Goal: Information Seeking & Learning: Learn about a topic

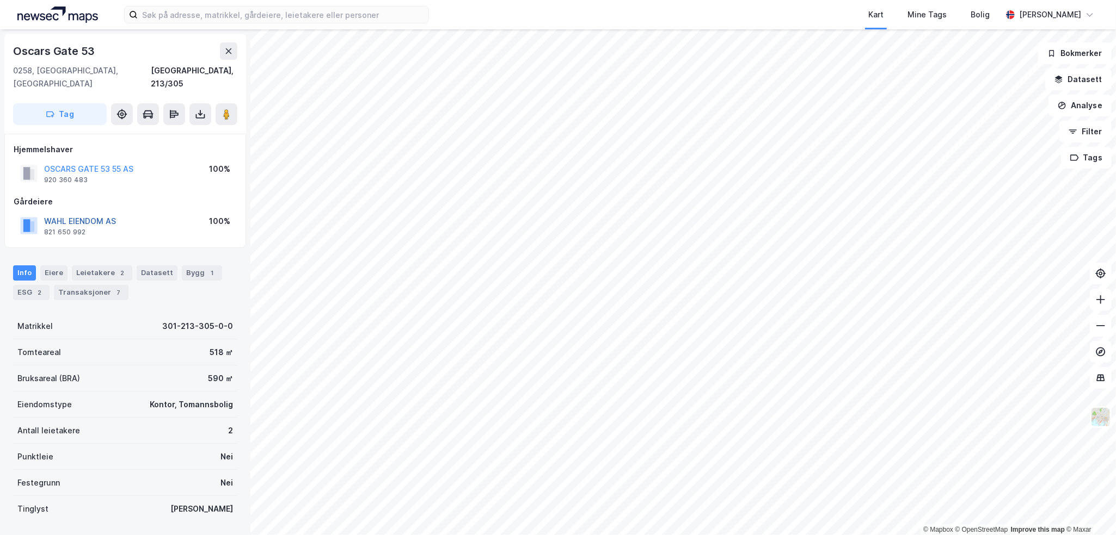
click at [0, 0] on button "WAHL EIENDOM AS" at bounding box center [0, 0] width 0 height 0
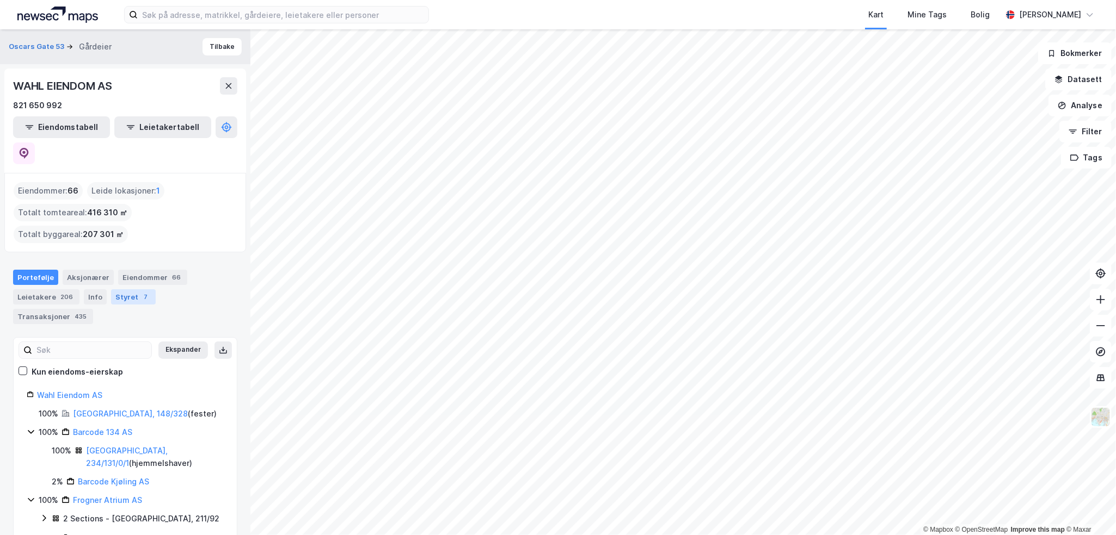
click at [131, 290] on div "Styret 7" at bounding box center [133, 297] width 45 height 15
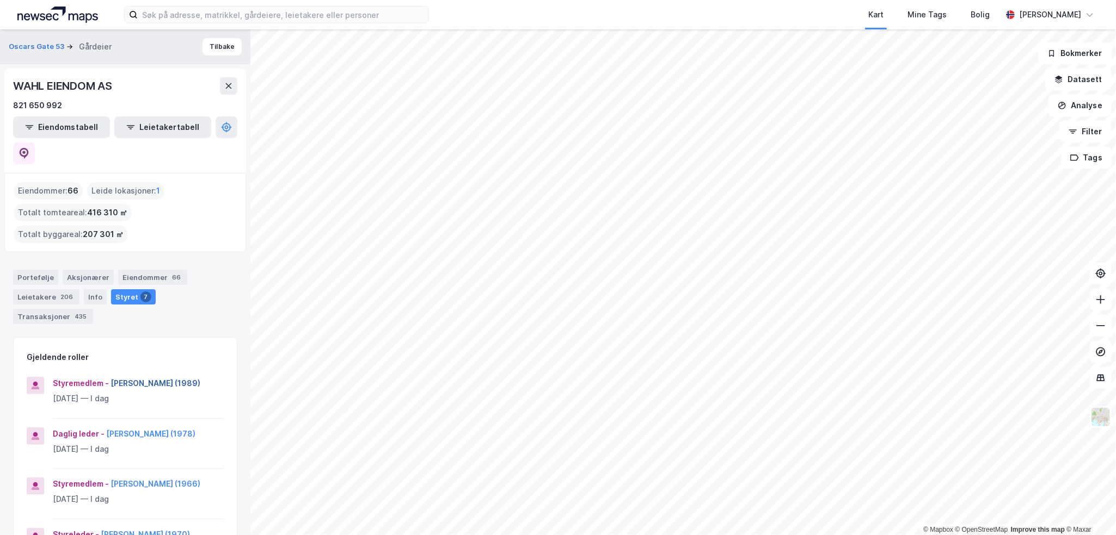
click at [0, 0] on button "[PERSON_NAME] (1989)" at bounding box center [0, 0] width 0 height 0
click at [0, 0] on button "[PERSON_NAME] (1966)" at bounding box center [0, 0] width 0 height 0
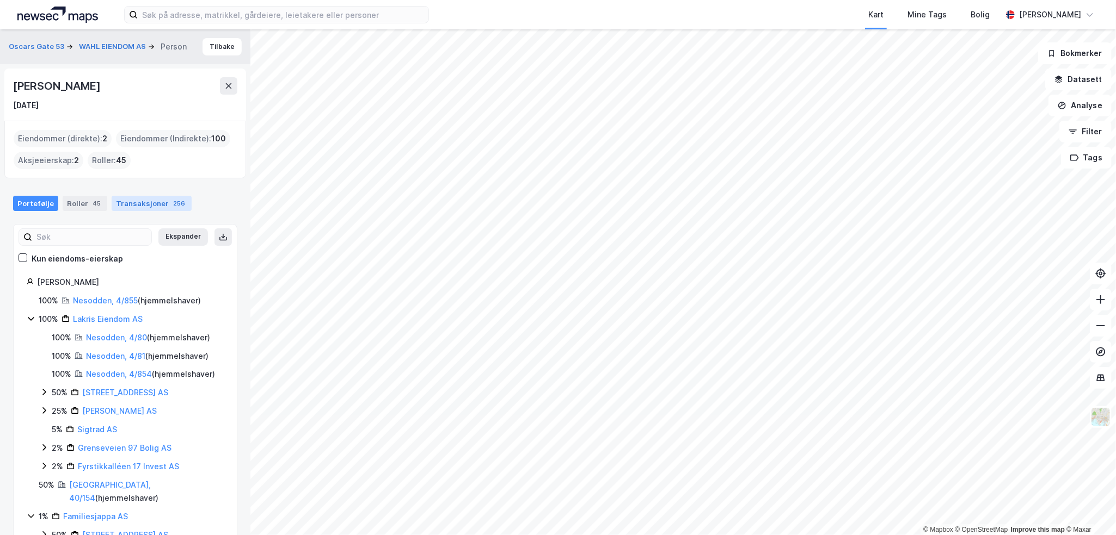
click at [171, 204] on div "256" at bounding box center [179, 203] width 16 height 11
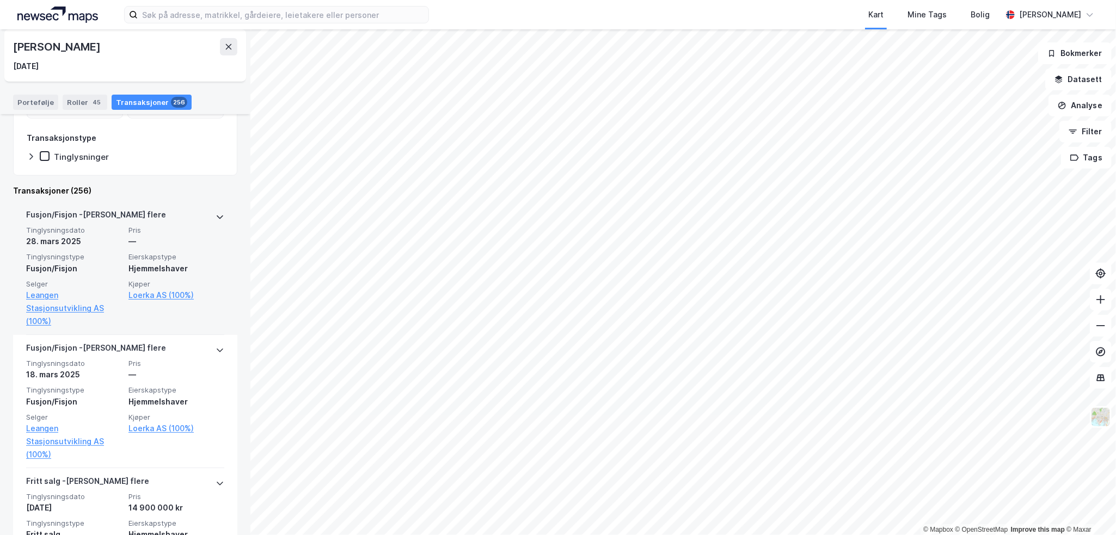
scroll to position [218, 0]
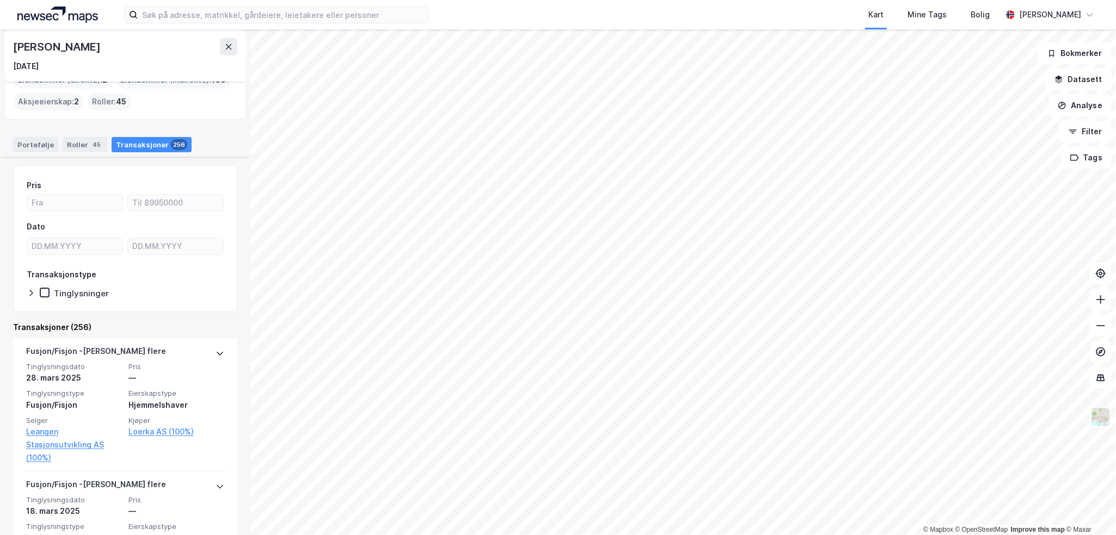
scroll to position [54, 0]
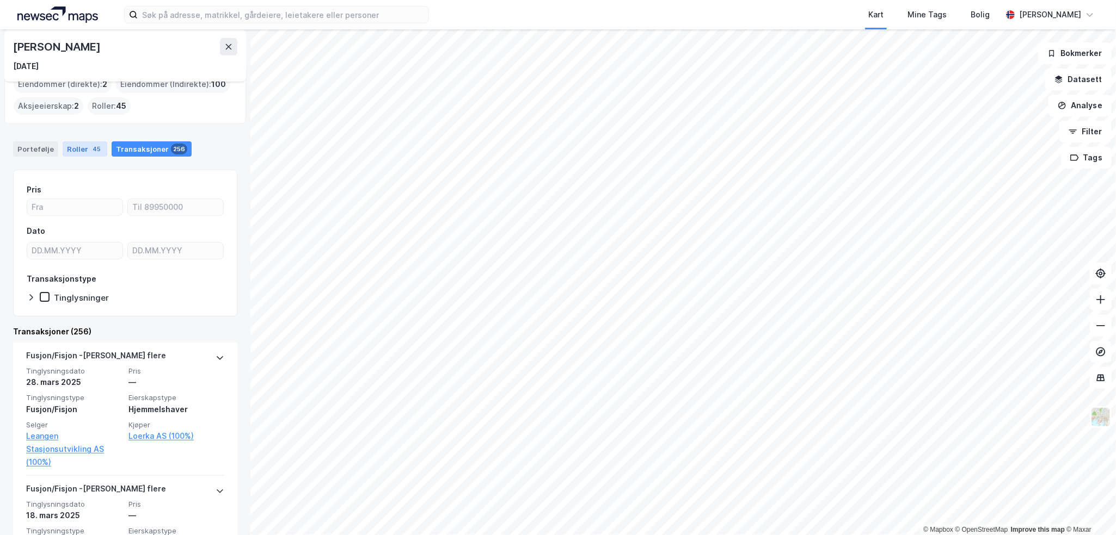
click at [81, 143] on div "Roller 45" at bounding box center [85, 148] width 45 height 15
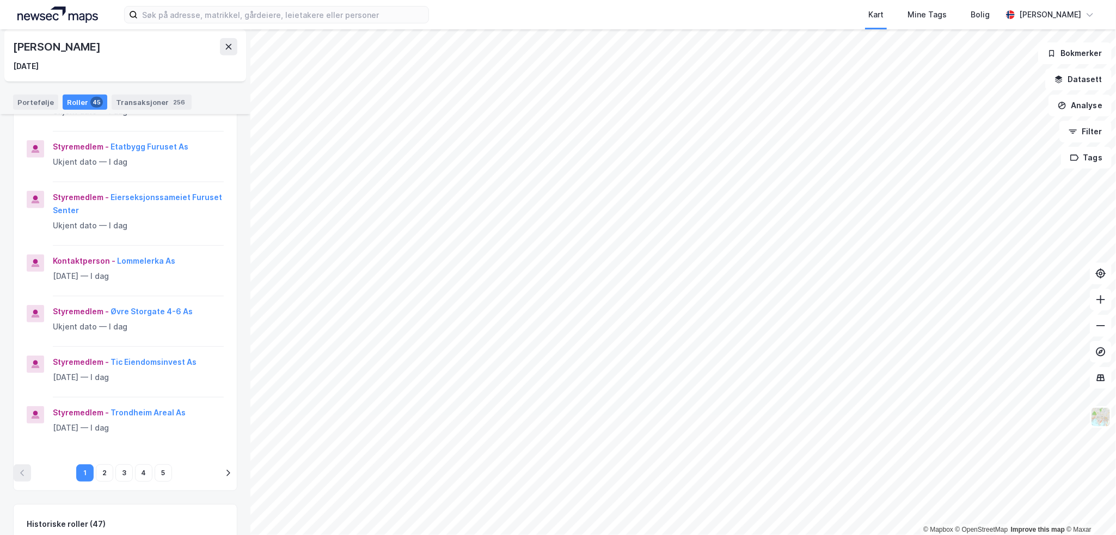
scroll to position [327, 0]
click at [226, 470] on icon "pagination navigation" at bounding box center [228, 473] width 4 height 7
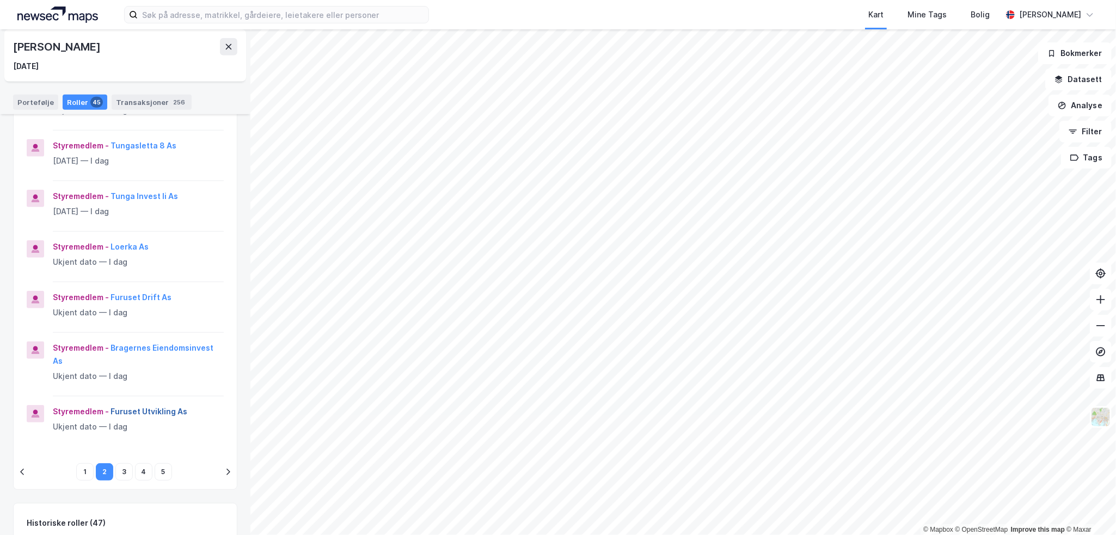
click at [0, 0] on button "Furuset Utvikling As" at bounding box center [0, 0] width 0 height 0
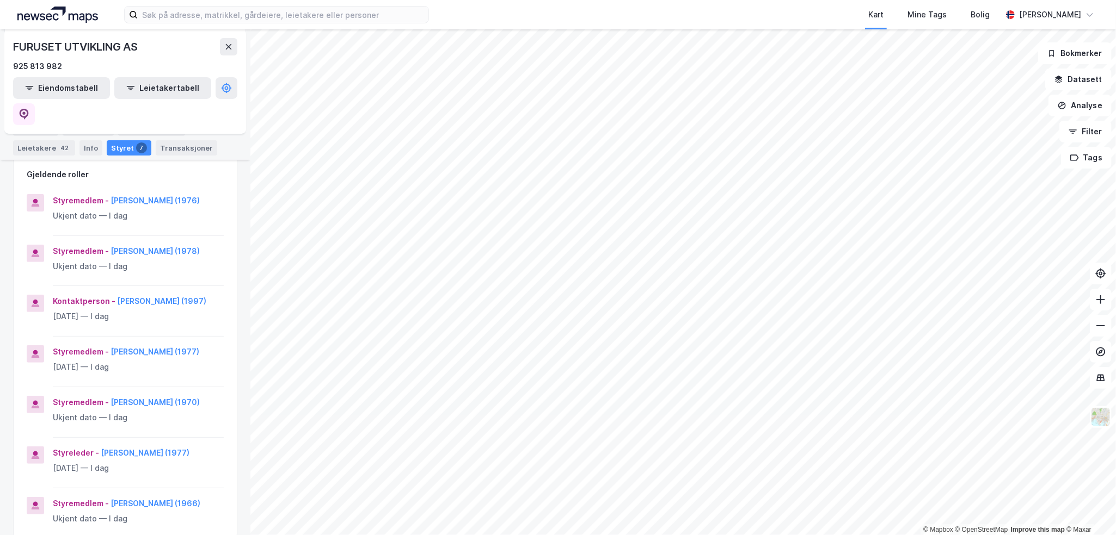
scroll to position [109, 0]
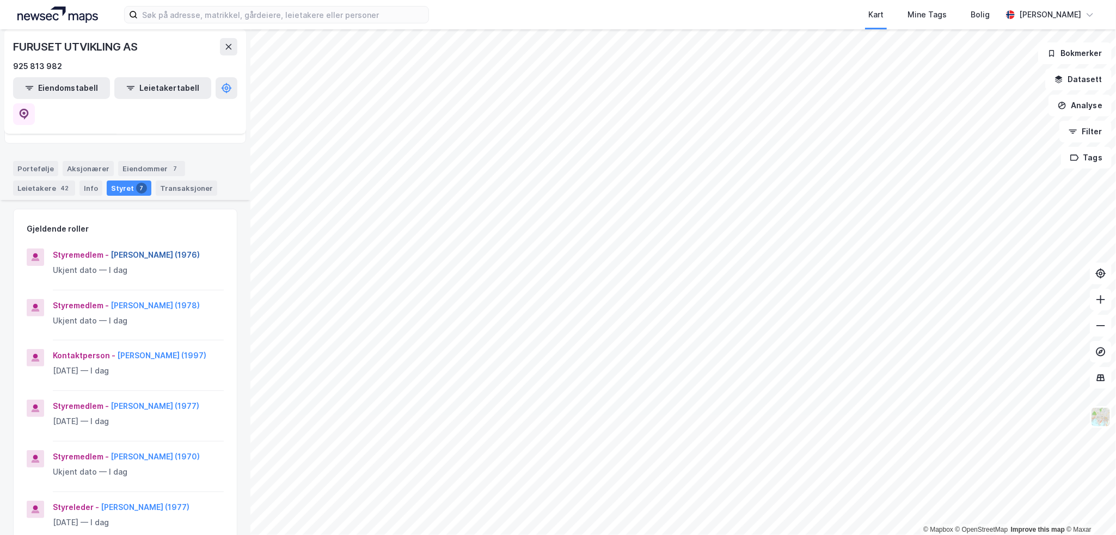
click at [0, 0] on button "[PERSON_NAME] (1976)" at bounding box center [0, 0] width 0 height 0
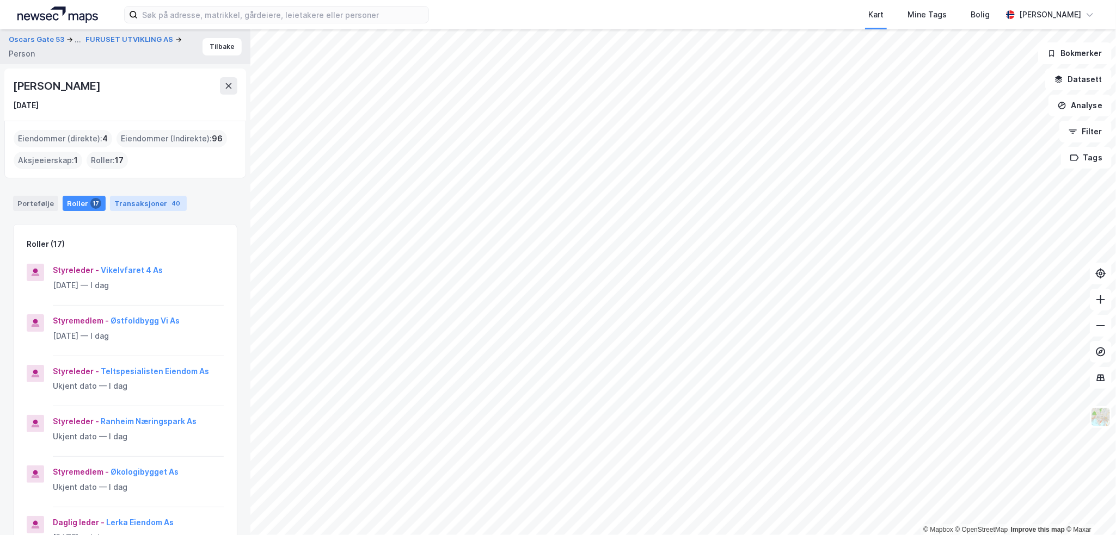
click at [149, 204] on div "Transaksjoner 40" at bounding box center [148, 203] width 77 height 15
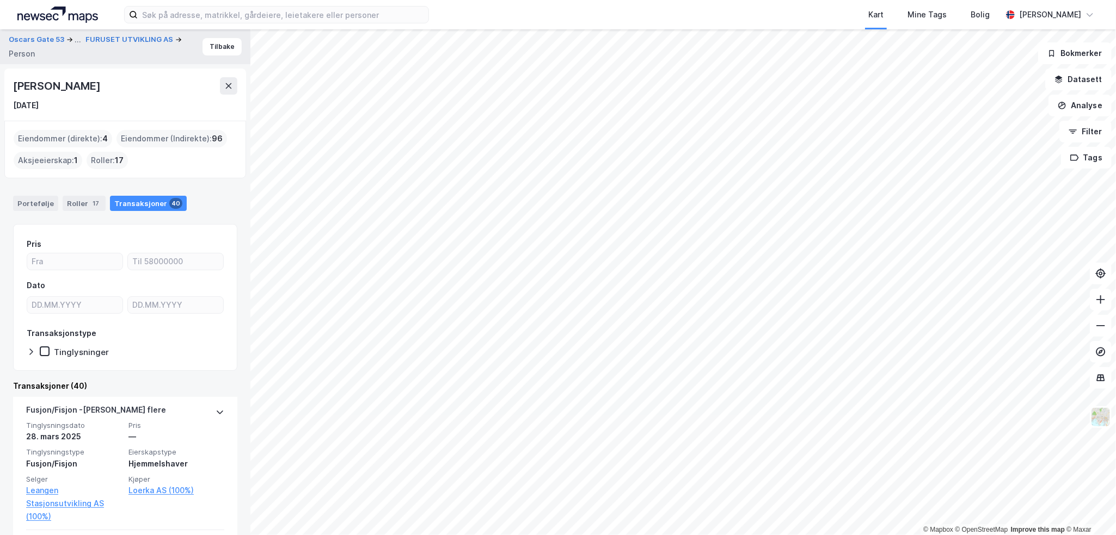
scroll to position [109, 0]
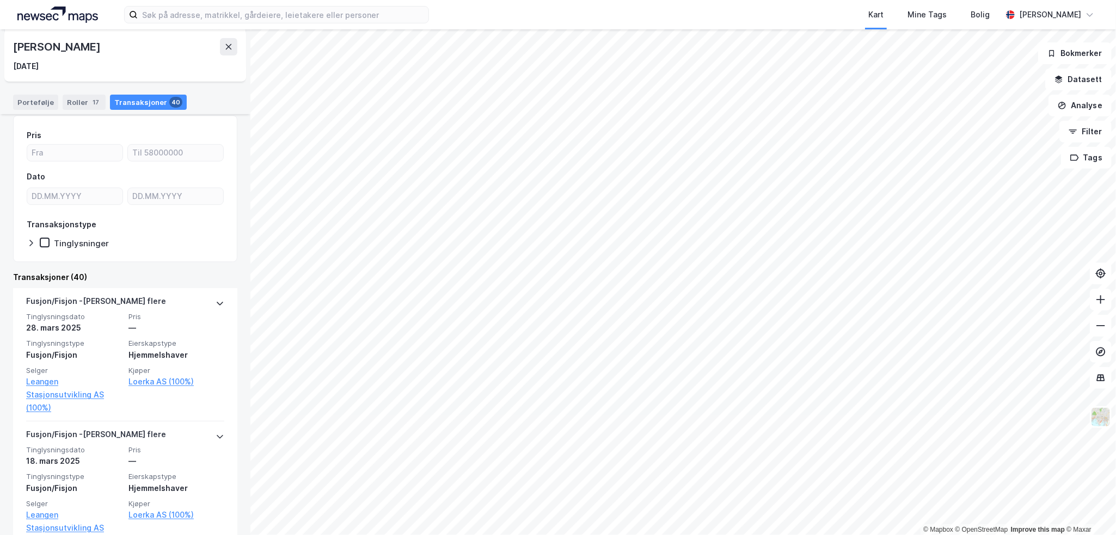
click at [68, 94] on div "Portefølje Roller 17 Transaksjoner 40" at bounding box center [125, 98] width 250 height 33
click at [75, 101] on div "Roller 17" at bounding box center [84, 102] width 43 height 15
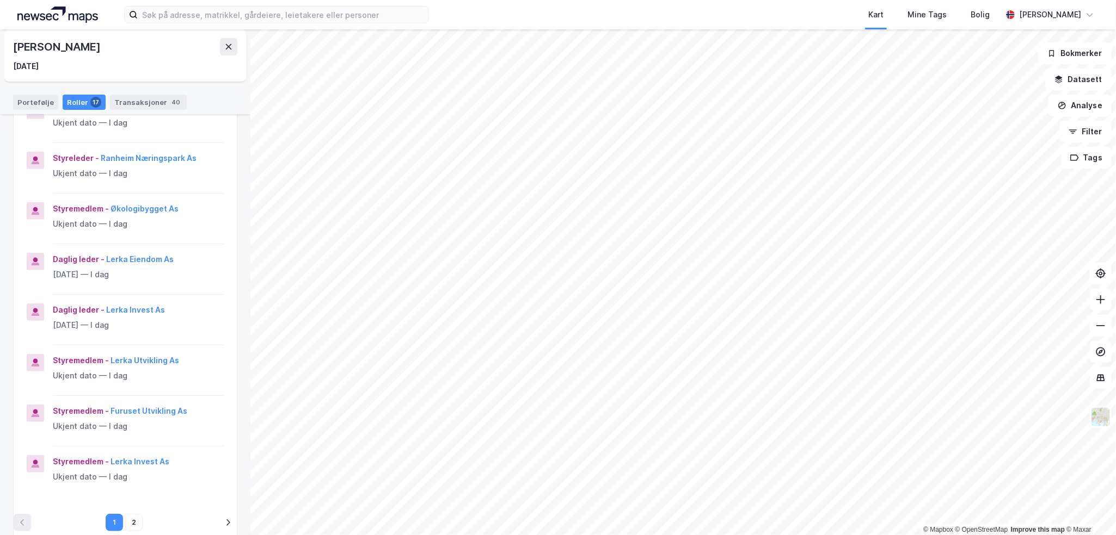
scroll to position [272, 0]
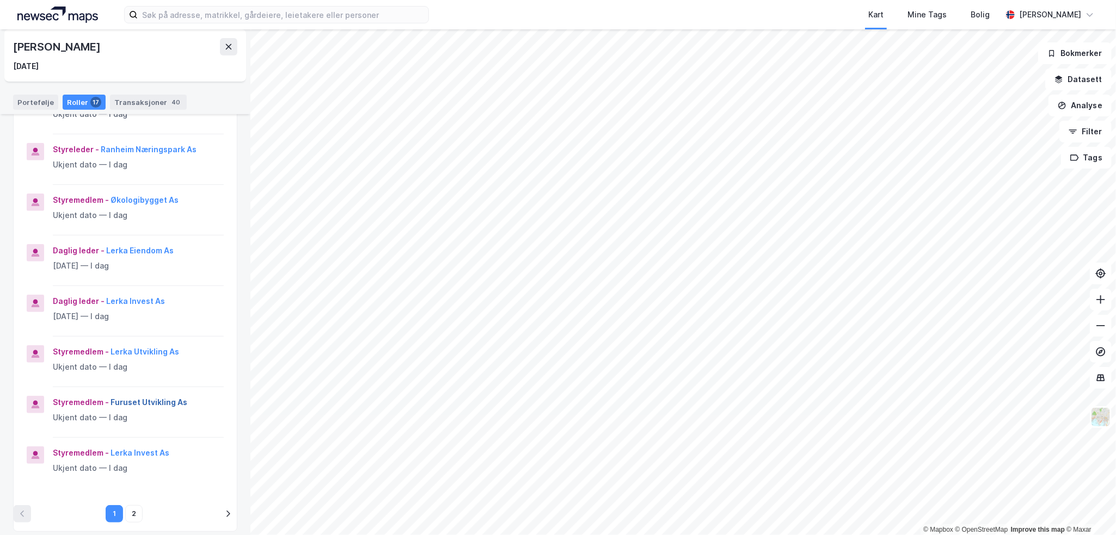
click at [0, 0] on button "Furuset Utvikling As" at bounding box center [0, 0] width 0 height 0
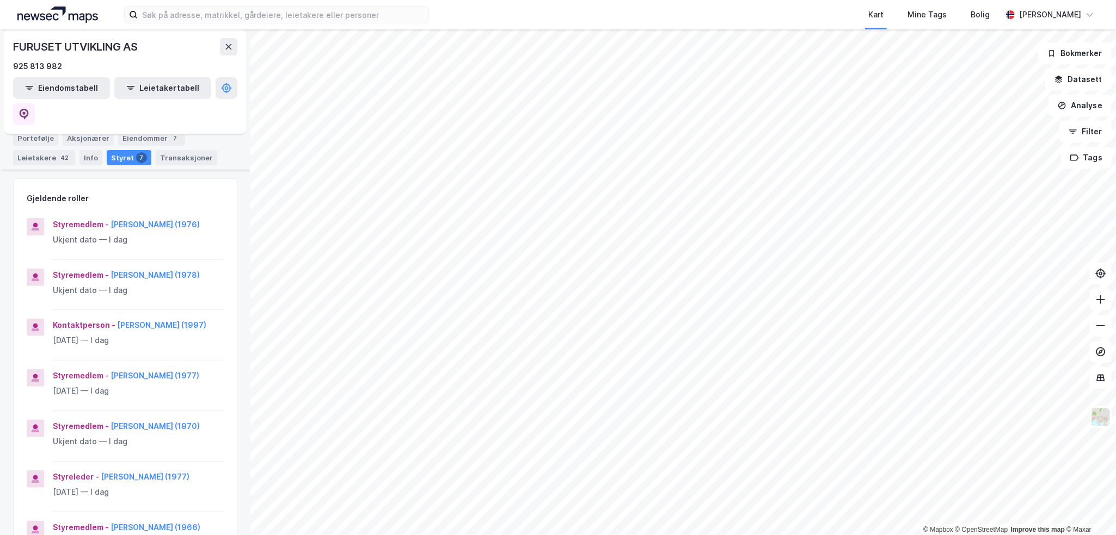
scroll to position [218, 0]
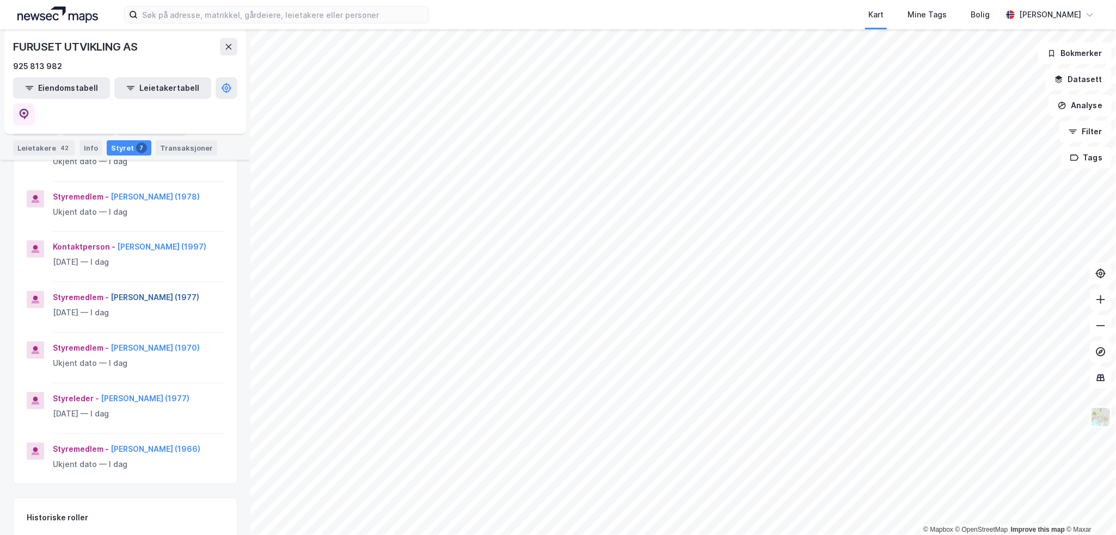
click at [0, 0] on button "[PERSON_NAME] (1977)" at bounding box center [0, 0] width 0 height 0
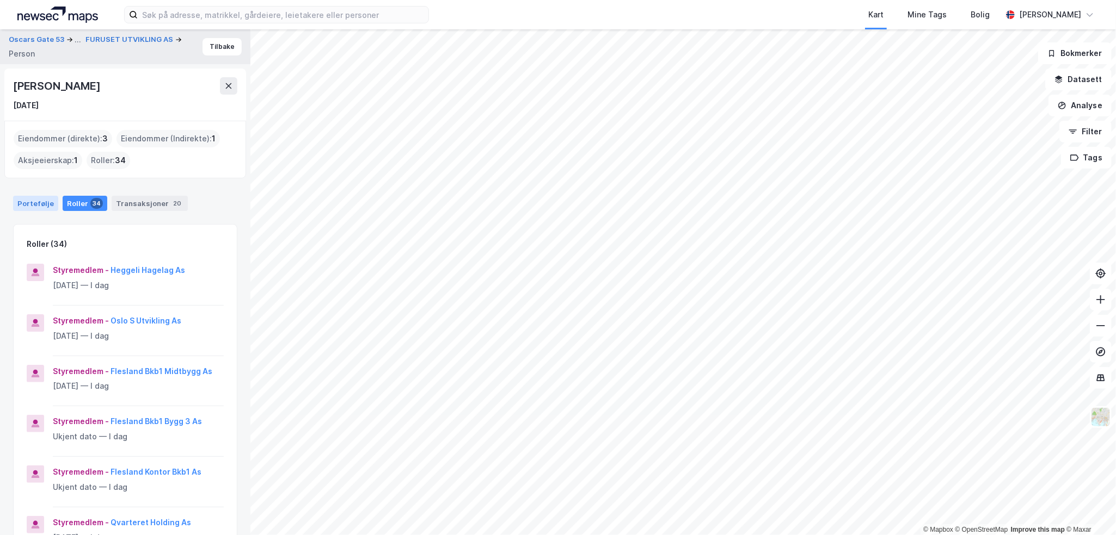
click at [39, 202] on div "Portefølje" at bounding box center [35, 203] width 45 height 15
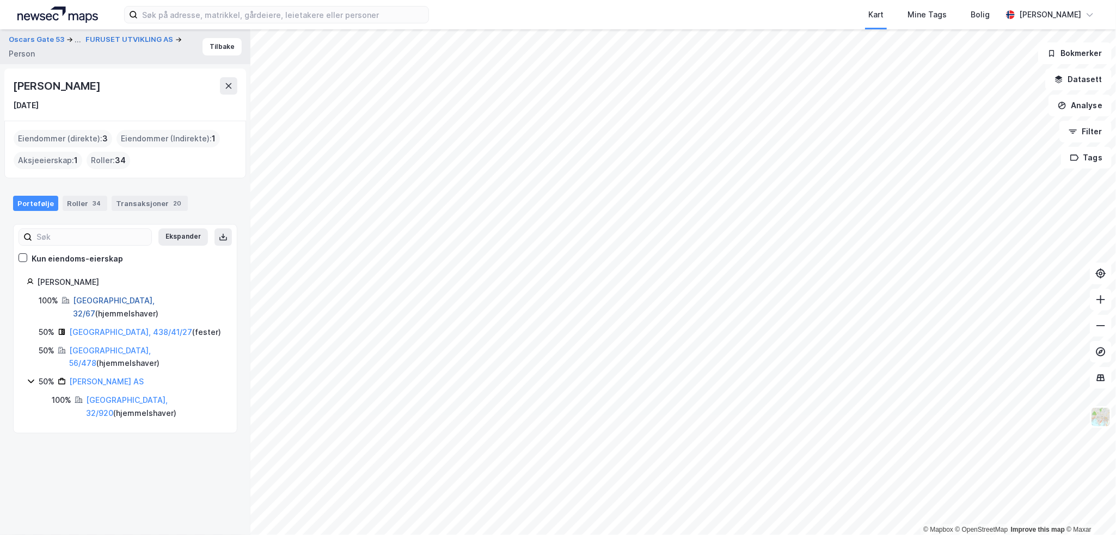
click at [88, 298] on link "[GEOGRAPHIC_DATA], 32/67" at bounding box center [114, 307] width 82 height 22
click at [113, 346] on link "[GEOGRAPHIC_DATA], 56/478" at bounding box center [110, 357] width 82 height 22
click at [107, 328] on link "[GEOGRAPHIC_DATA], 438/41/27" at bounding box center [130, 332] width 123 height 9
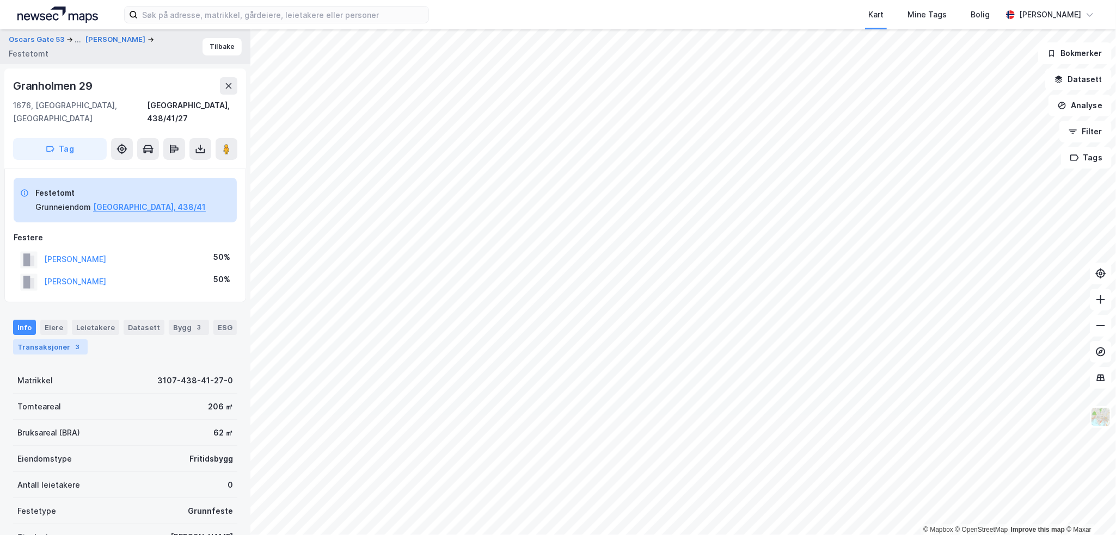
click at [78, 342] on div "3" at bounding box center [77, 347] width 11 height 11
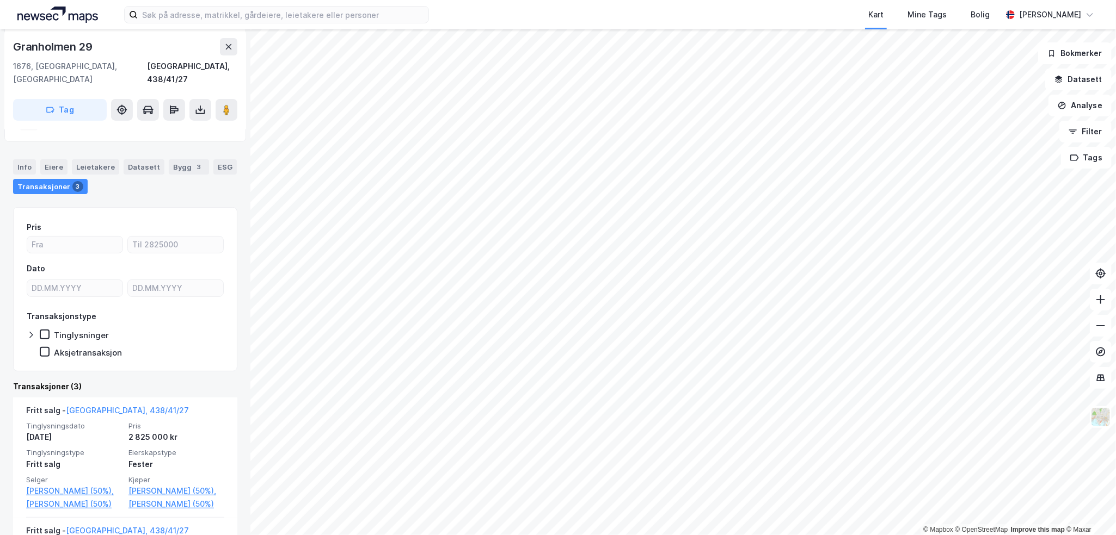
scroll to position [22, 0]
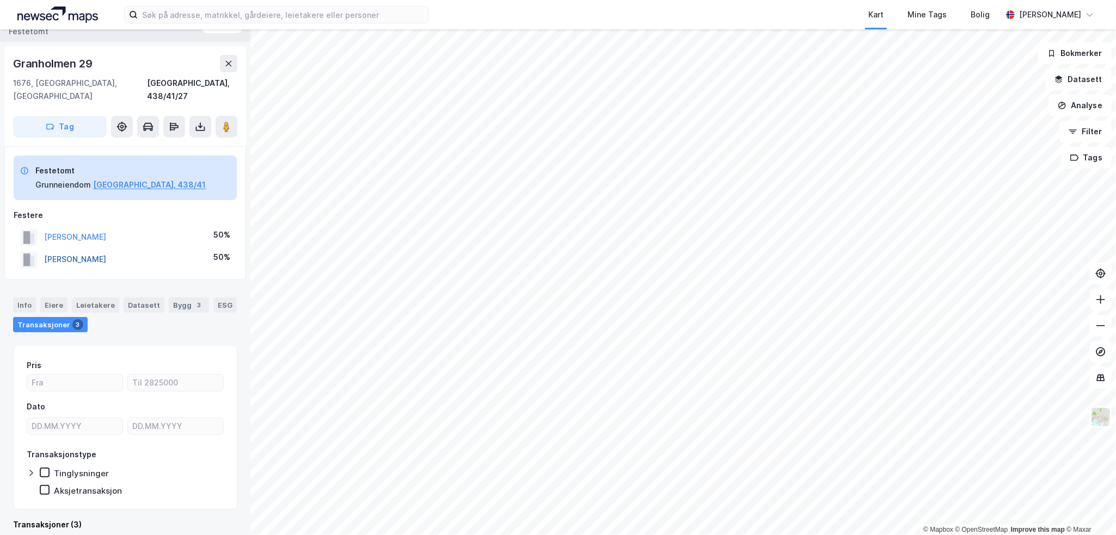
click at [0, 0] on button "[PERSON_NAME]" at bounding box center [0, 0] width 0 height 0
click at [74, 243] on div "© Mapbox © OpenStreetMap Improve this map © Maxar Oscars Gate 53 ... [PERSON_NA…" at bounding box center [558, 282] width 1116 height 506
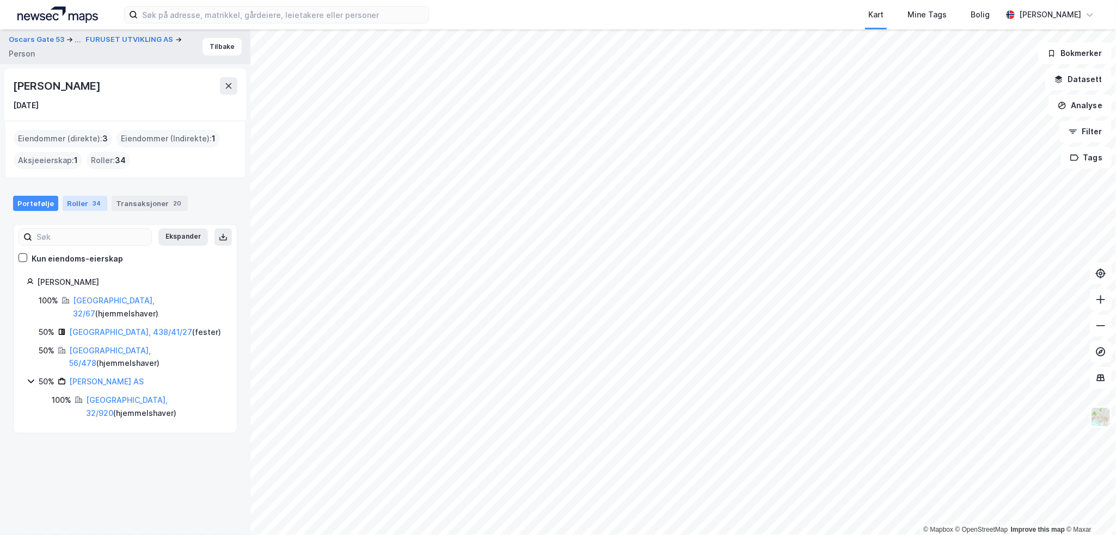
click at [93, 202] on div "34" at bounding box center [96, 203] width 13 height 11
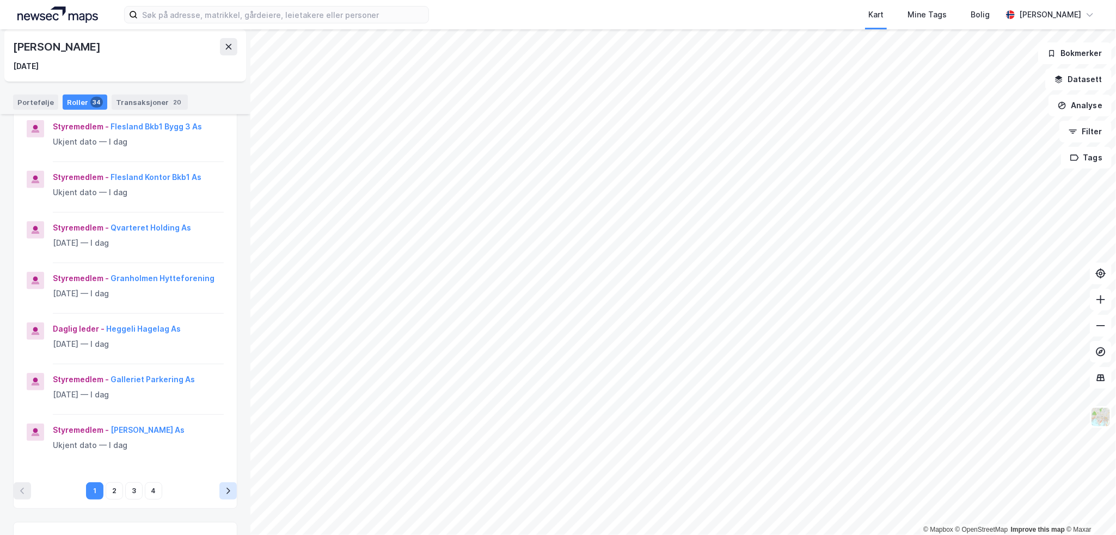
scroll to position [435, 0]
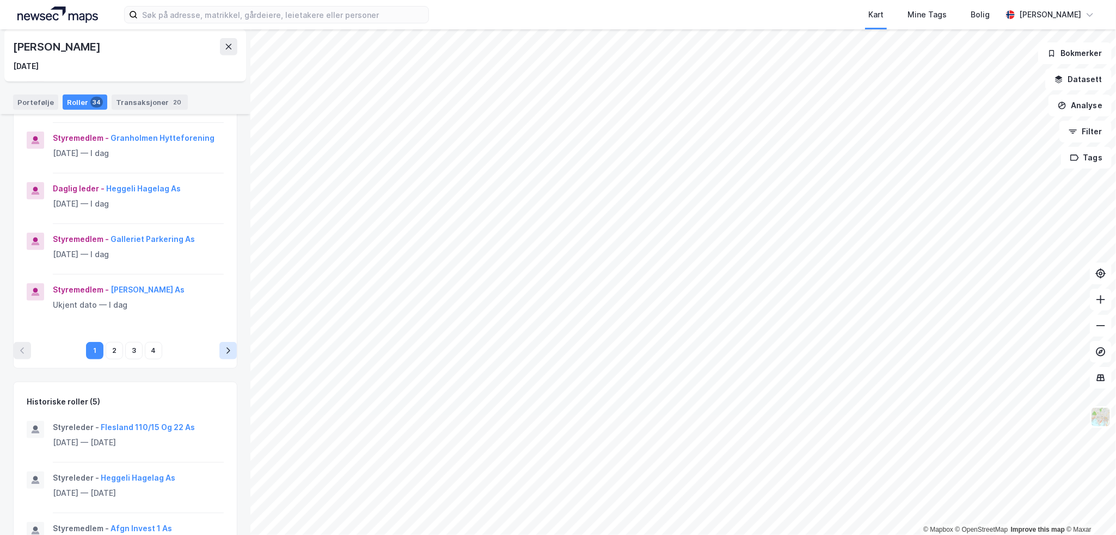
click at [219, 349] on button "pagination navigation" at bounding box center [227, 350] width 17 height 17
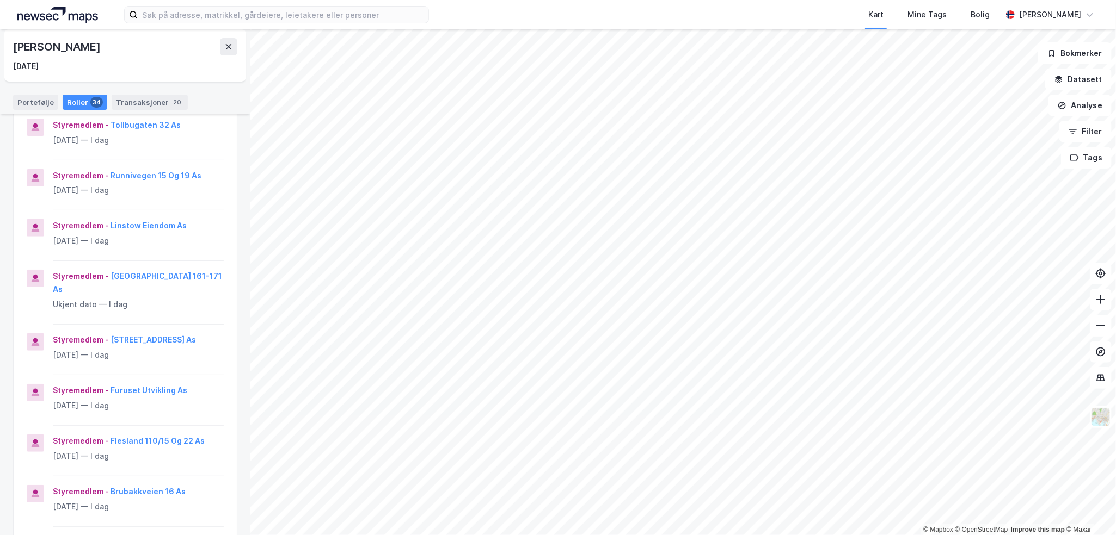
scroll to position [218, 0]
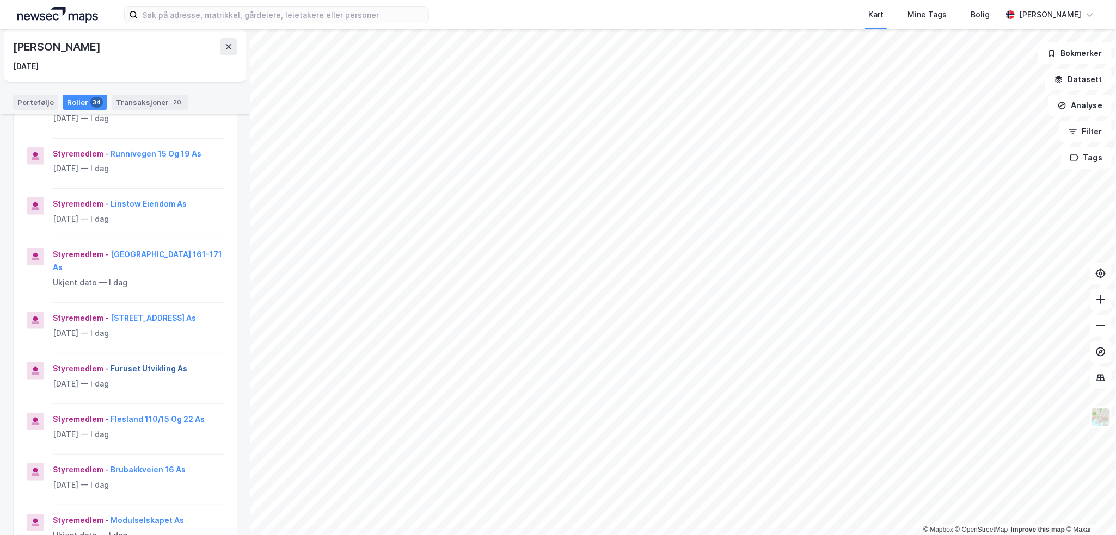
click at [0, 0] on button "Furuset Utvikling As" at bounding box center [0, 0] width 0 height 0
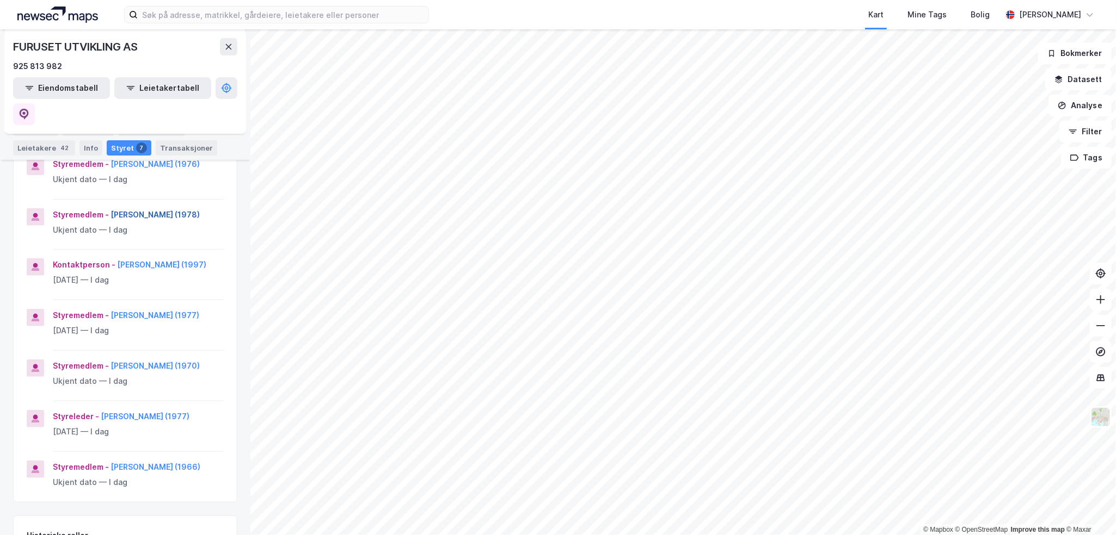
scroll to position [218, 0]
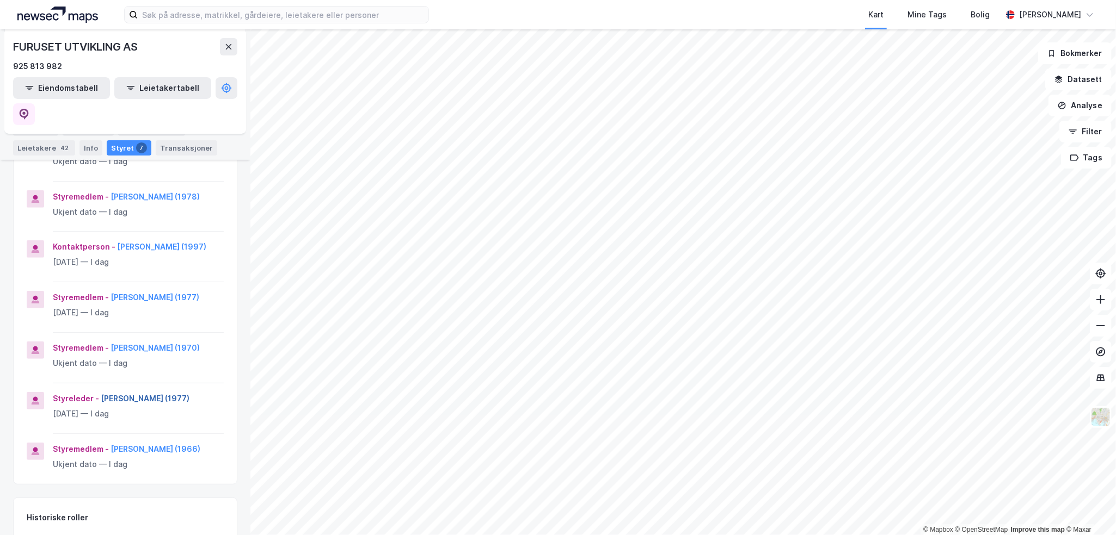
click at [0, 0] on button "[PERSON_NAME] (1977)" at bounding box center [0, 0] width 0 height 0
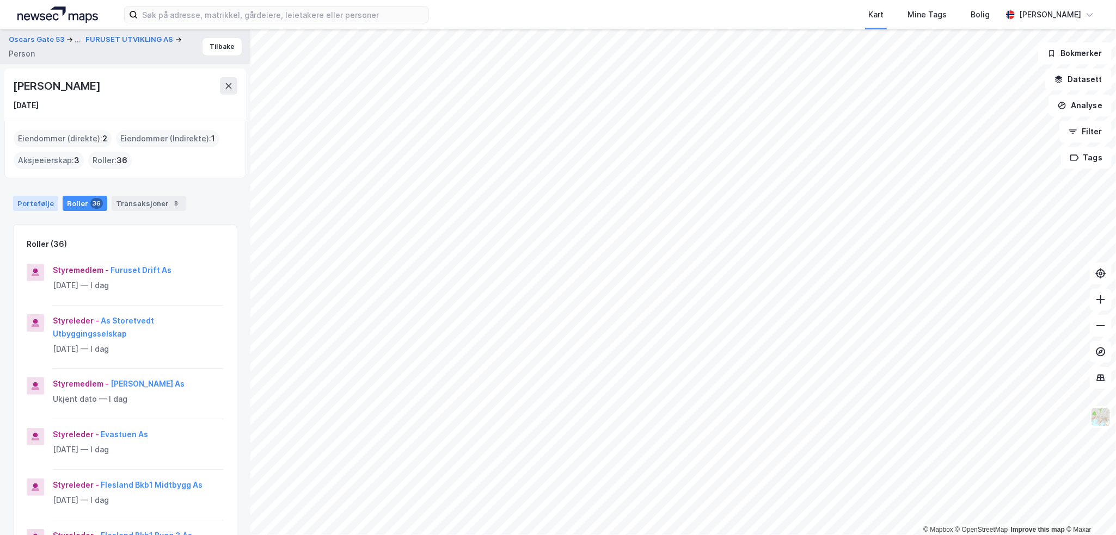
click at [48, 204] on div "Portefølje" at bounding box center [35, 203] width 45 height 15
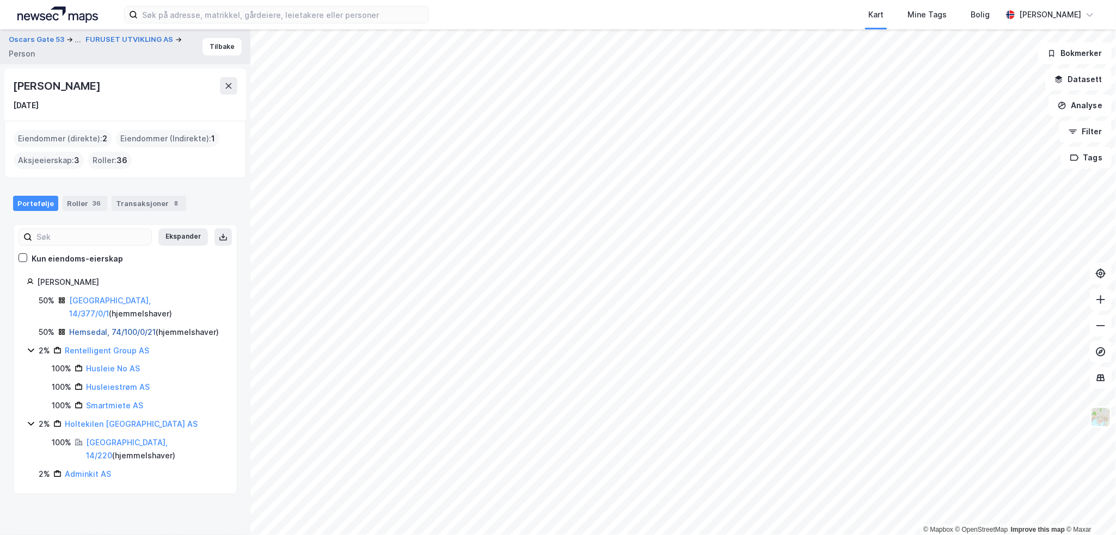
click at [98, 328] on link "Hemsedal, 74/100/0/21" at bounding box center [112, 332] width 87 height 9
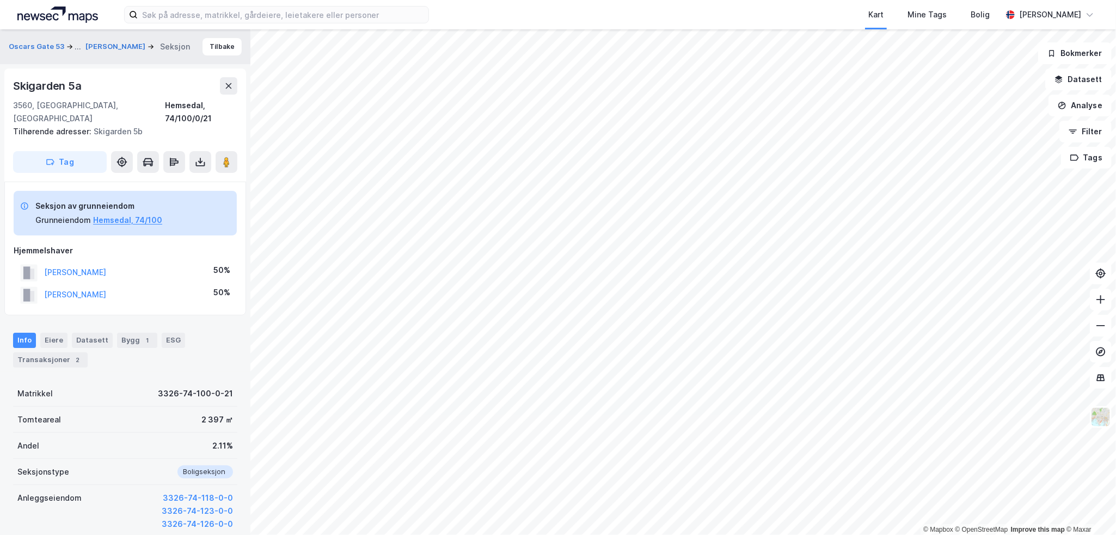
scroll to position [22, 0]
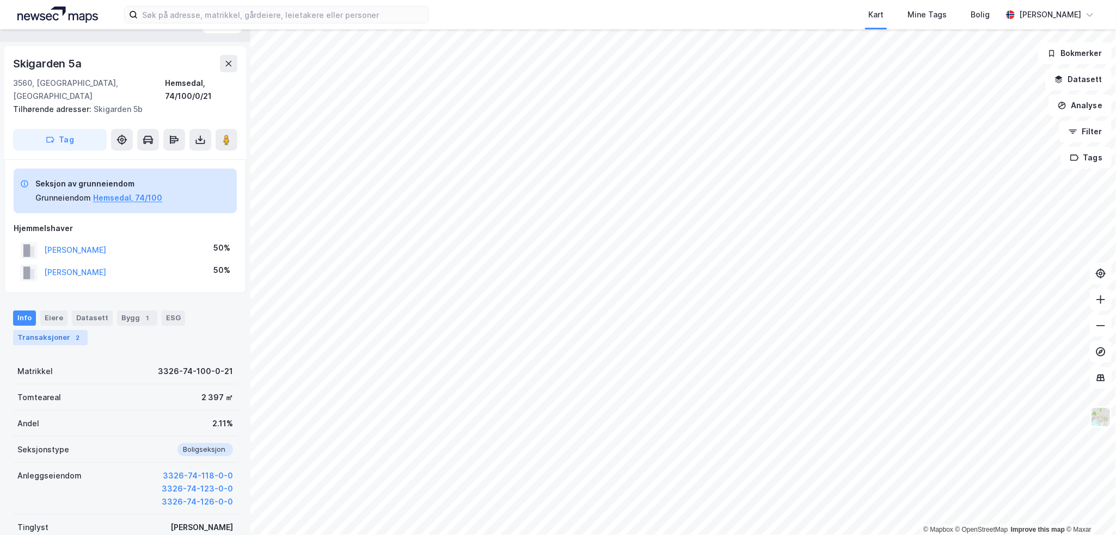
click at [72, 333] on div "2" at bounding box center [77, 338] width 11 height 11
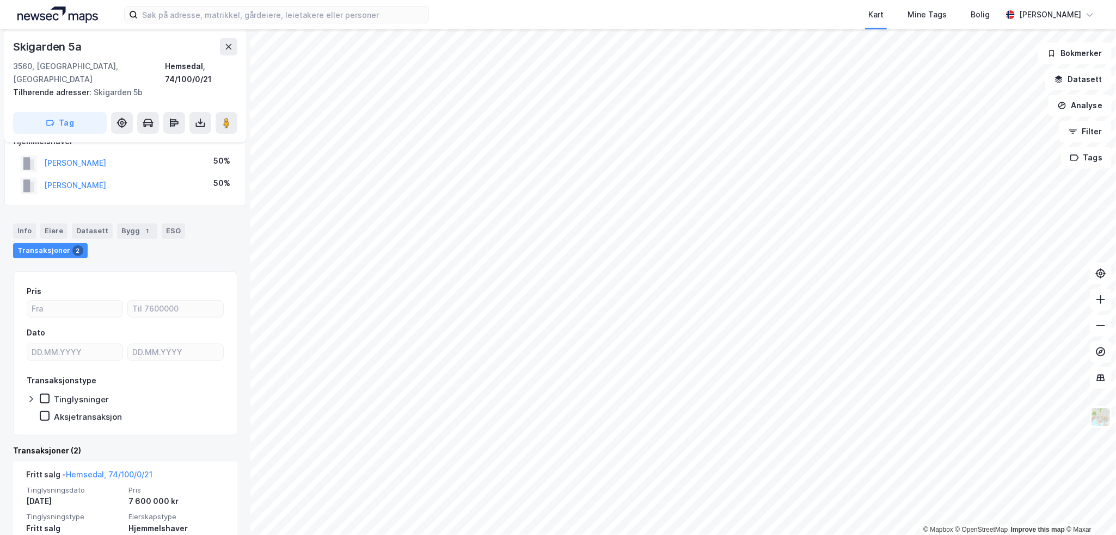
scroll to position [90, 0]
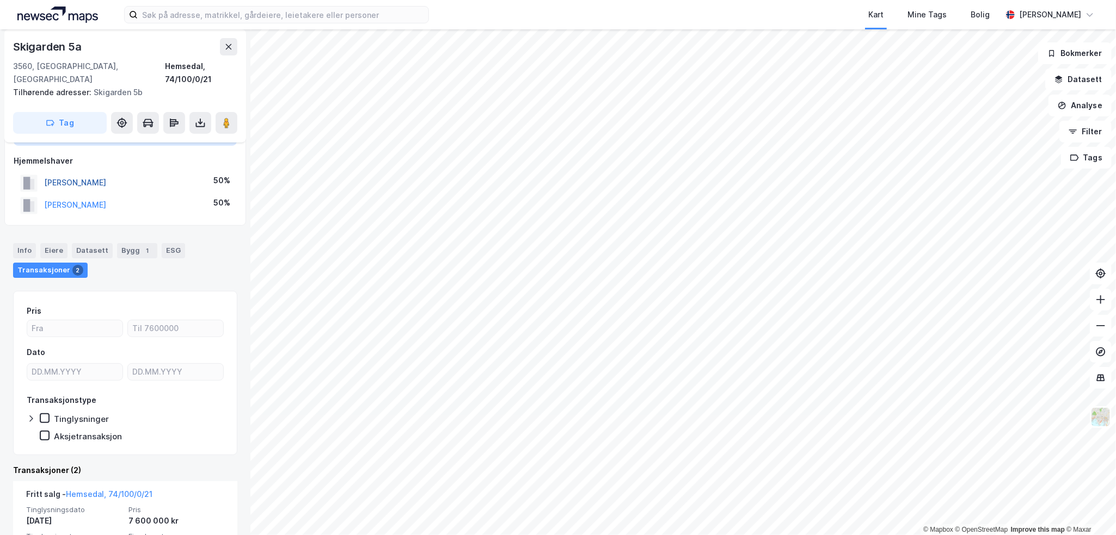
click at [0, 0] on button "[PERSON_NAME]" at bounding box center [0, 0] width 0 height 0
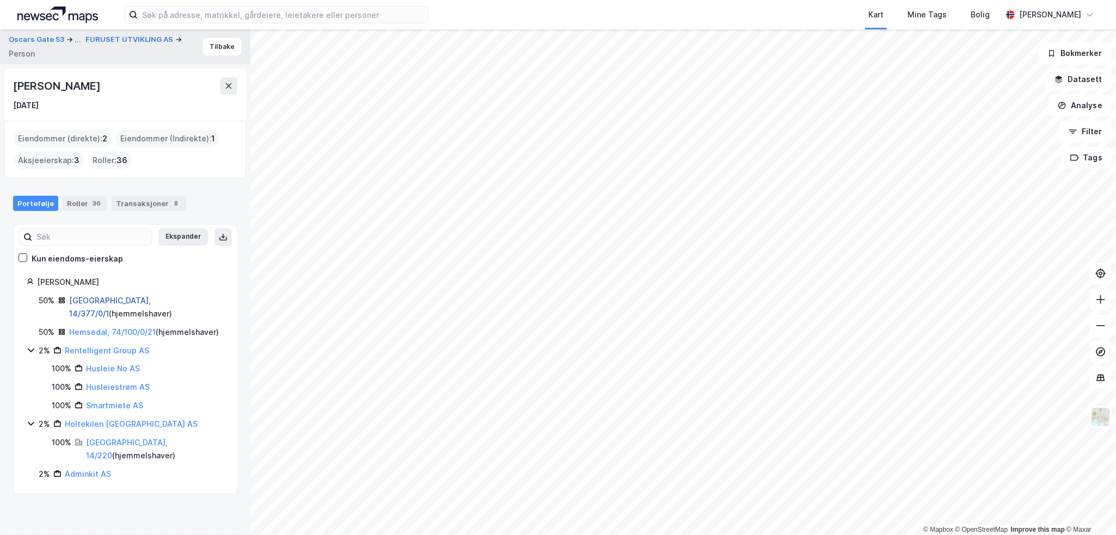
click at [96, 300] on link "[GEOGRAPHIC_DATA], 14/377/0/1" at bounding box center [110, 307] width 82 height 22
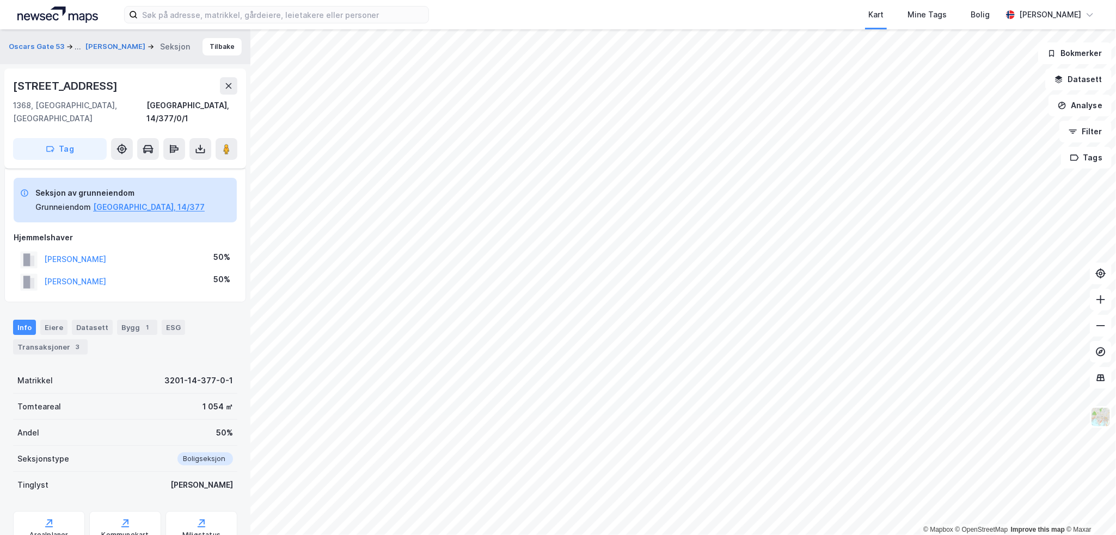
scroll to position [76, 0]
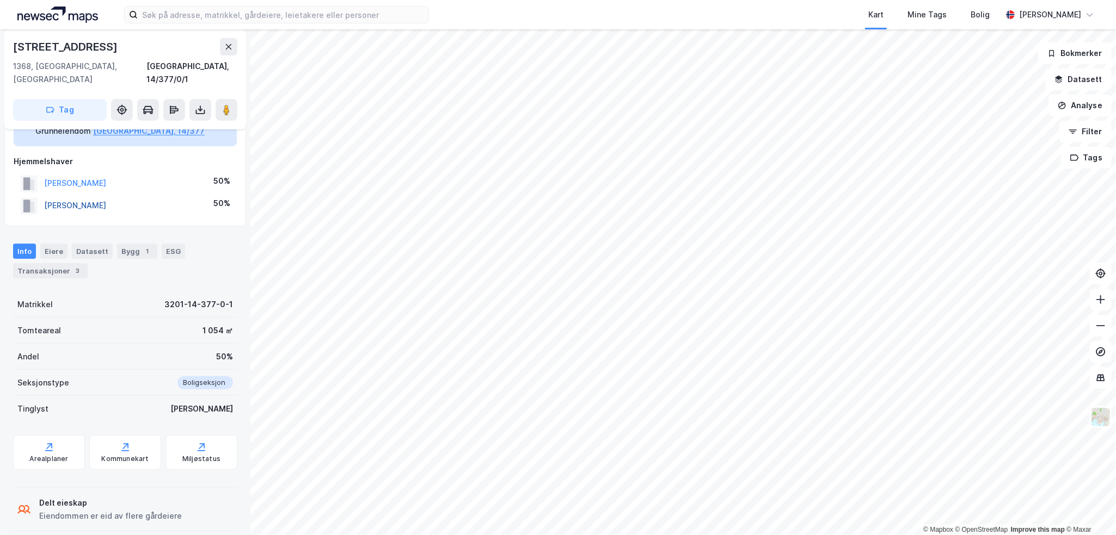
click at [0, 0] on button "[PERSON_NAME]" at bounding box center [0, 0] width 0 height 0
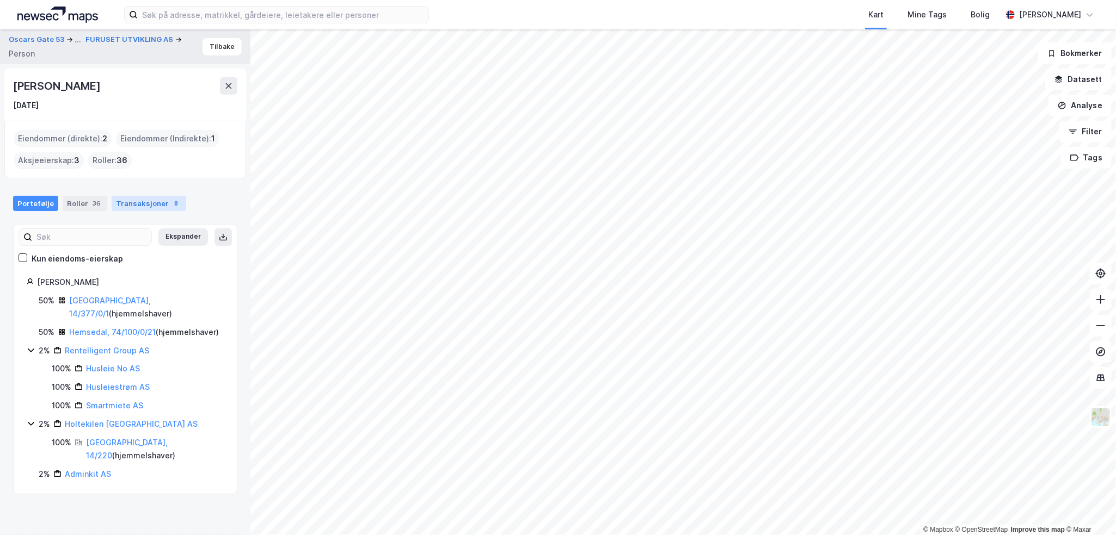
click at [116, 204] on div "Transaksjoner 8" at bounding box center [149, 203] width 75 height 15
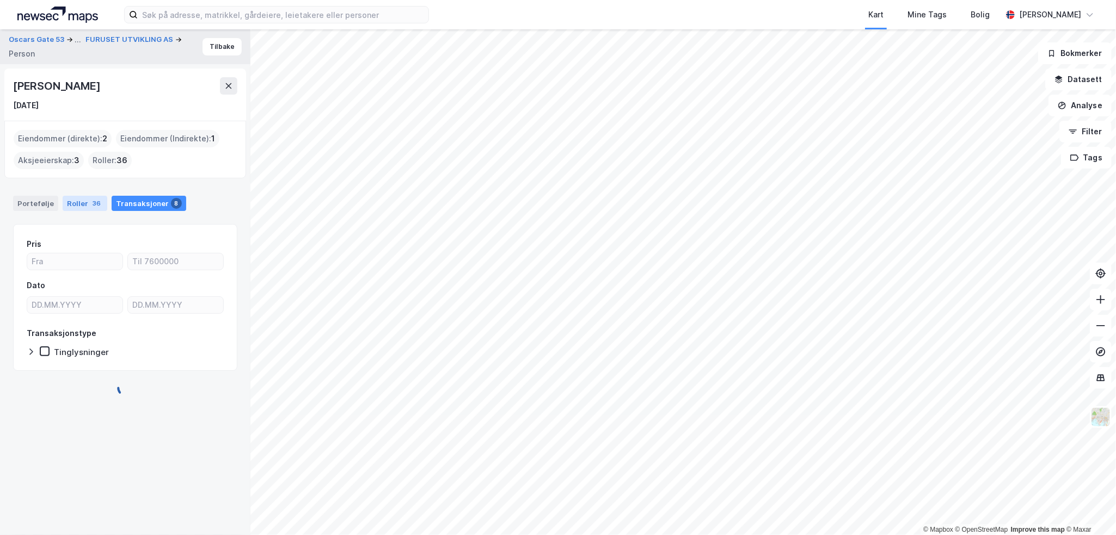
click at [83, 202] on div "Roller 36" at bounding box center [85, 203] width 45 height 15
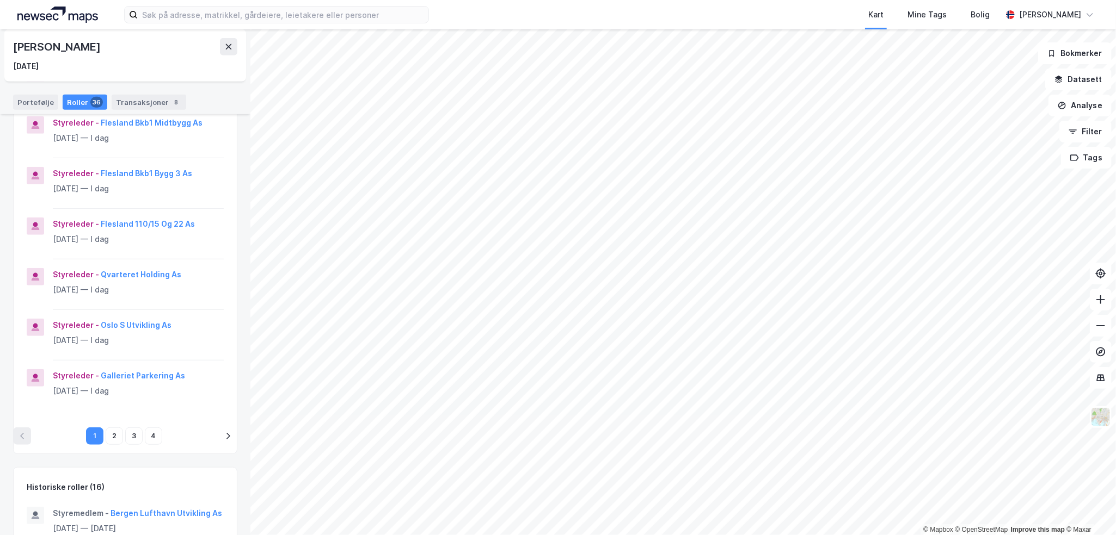
scroll to position [381, 0]
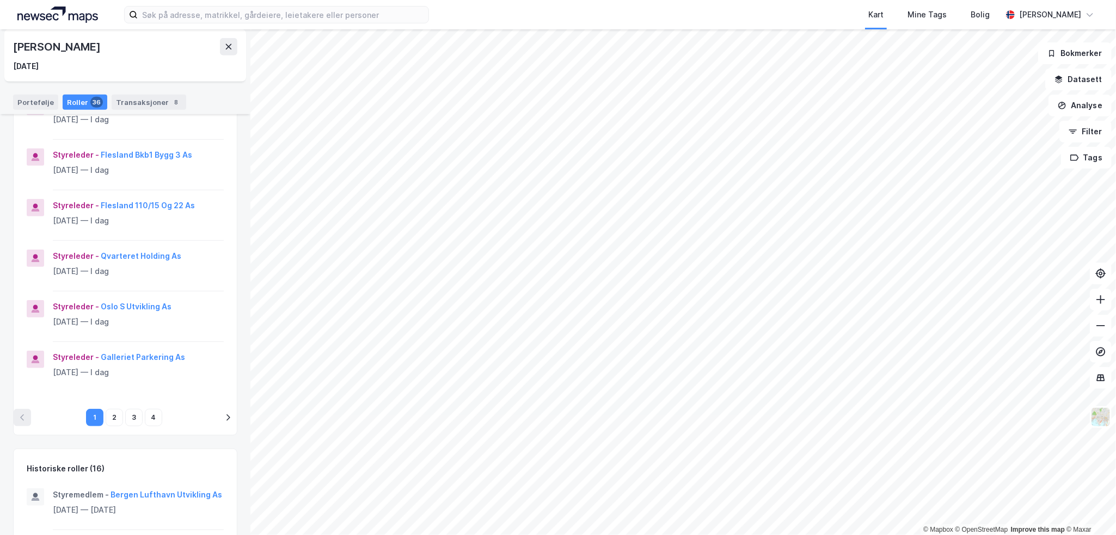
click at [221, 407] on div "1 2 3 4" at bounding box center [125, 418] width 223 height 35
click at [224, 418] on icon "pagination navigation" at bounding box center [228, 418] width 9 height 9
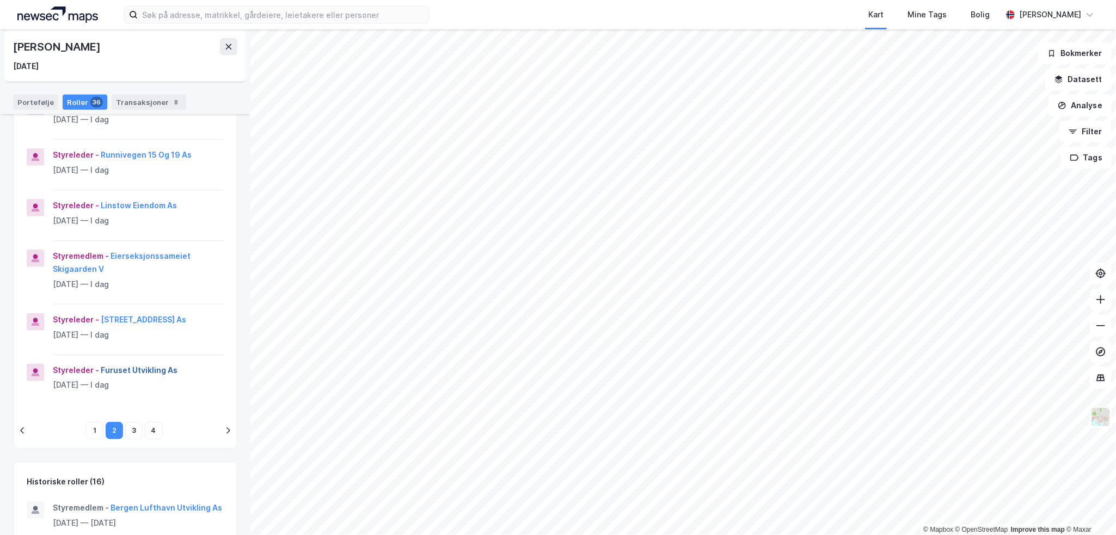
click at [0, 0] on button "Furuset Utvikling As" at bounding box center [0, 0] width 0 height 0
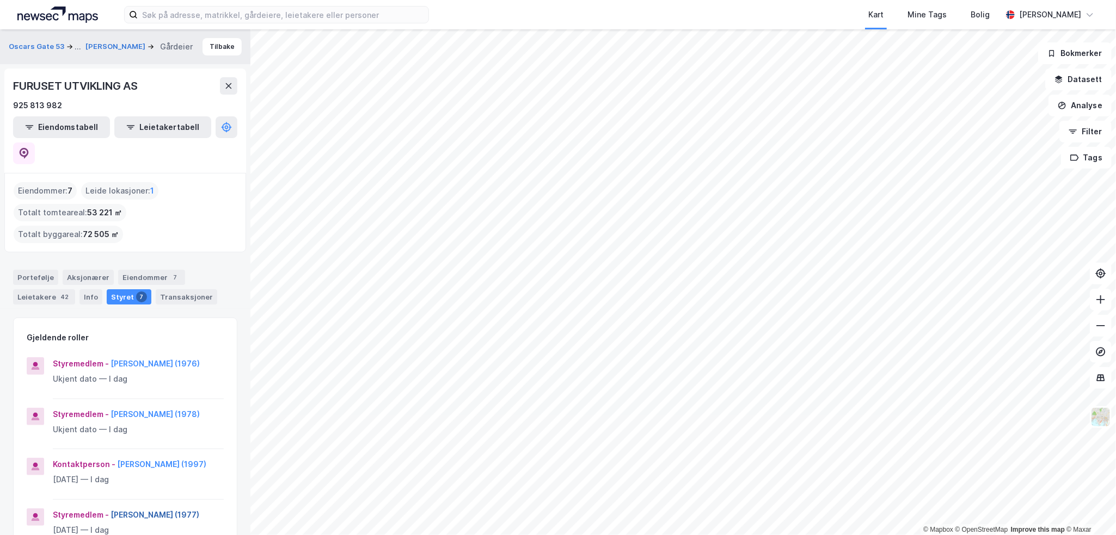
scroll to position [54, 0]
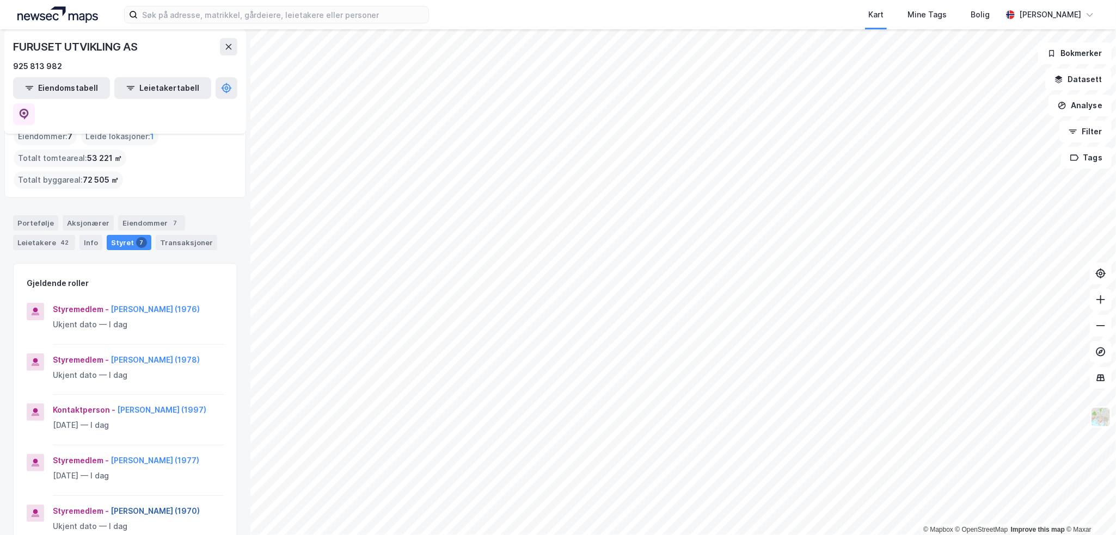
click at [0, 0] on button "[PERSON_NAME] (1970)" at bounding box center [0, 0] width 0 height 0
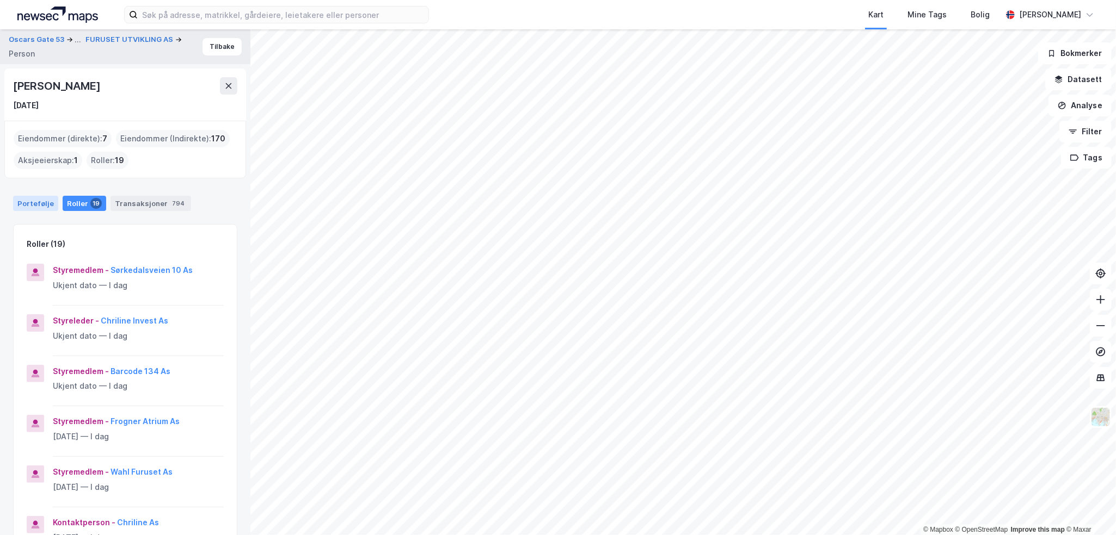
click at [33, 205] on div "Portefølje" at bounding box center [35, 203] width 45 height 15
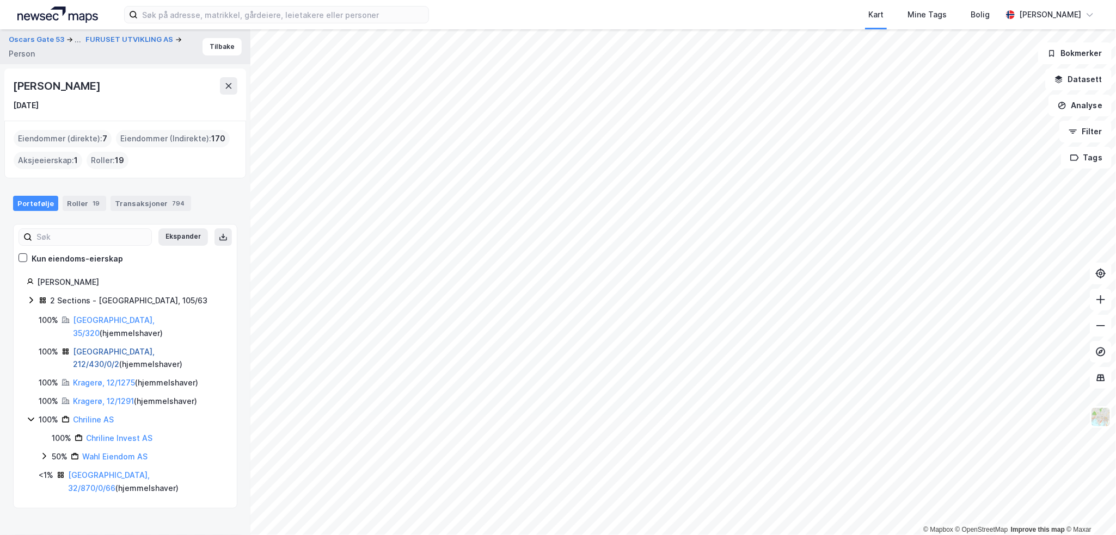
click at [99, 347] on link "[GEOGRAPHIC_DATA], 212/430/0/2" at bounding box center [114, 358] width 82 height 22
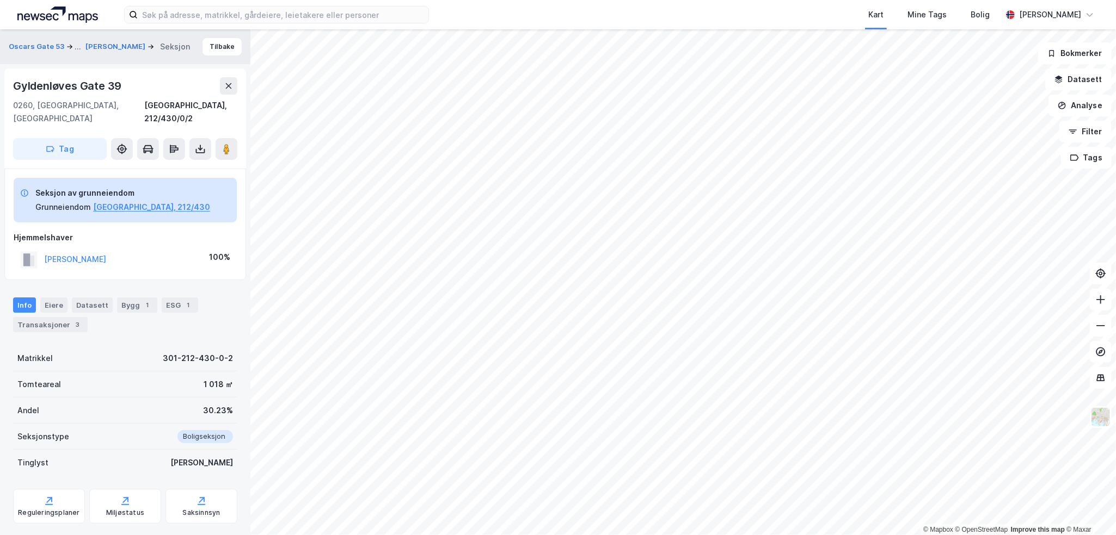
scroll to position [10, 0]
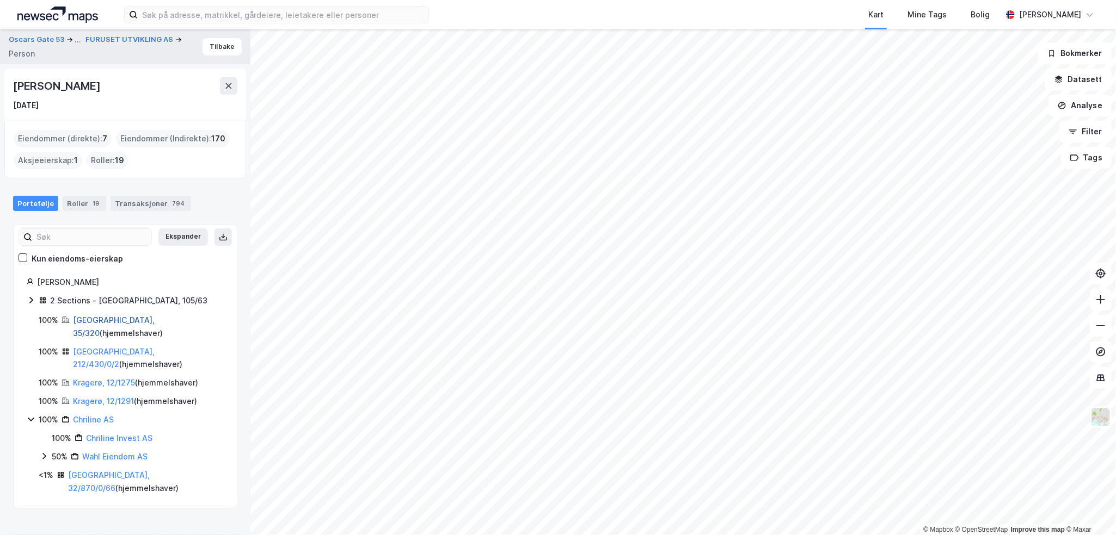
click at [85, 318] on link "[GEOGRAPHIC_DATA], 35/320" at bounding box center [114, 327] width 82 height 22
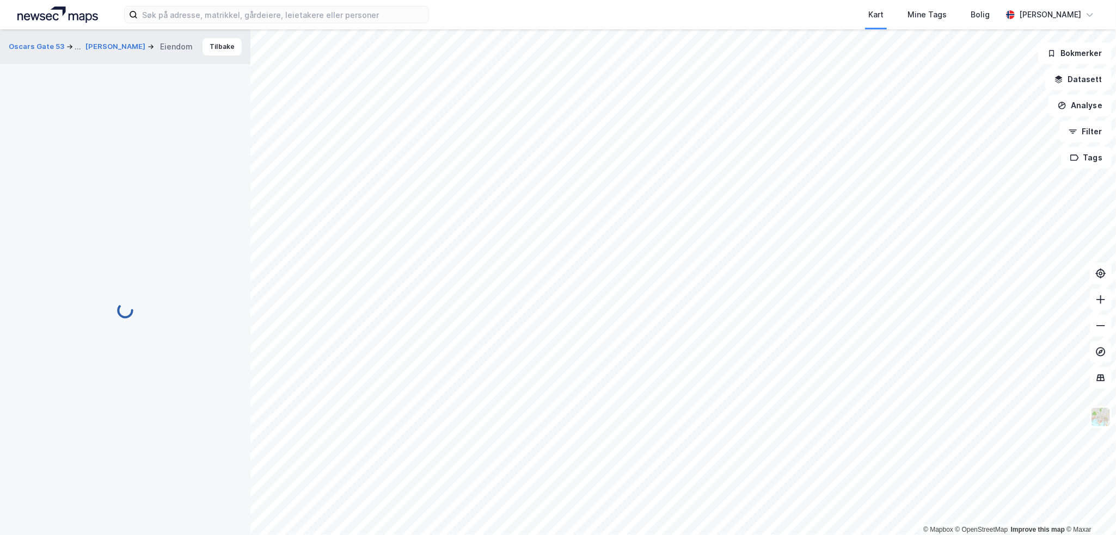
scroll to position [10, 0]
